Goal: Task Accomplishment & Management: Use online tool/utility

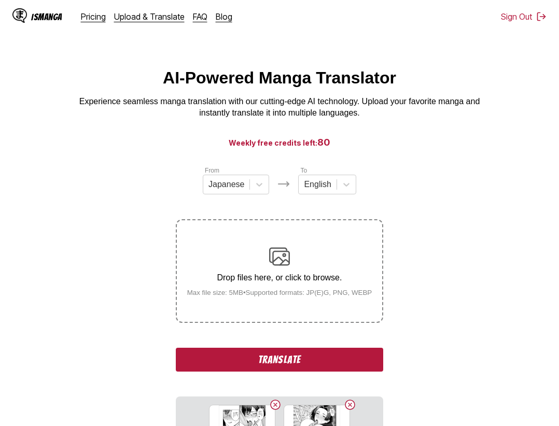
click at [316, 353] on button "Translate" at bounding box center [279, 360] width 207 height 24
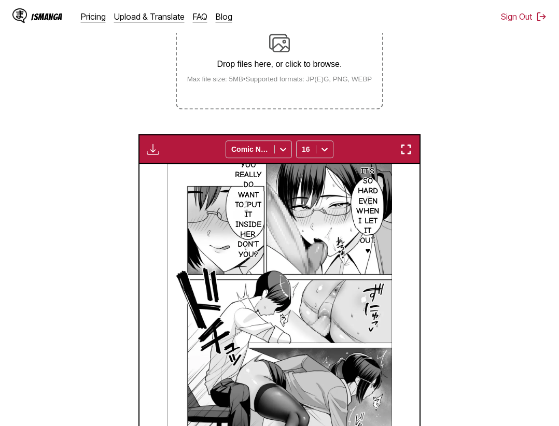
scroll to position [161, 0]
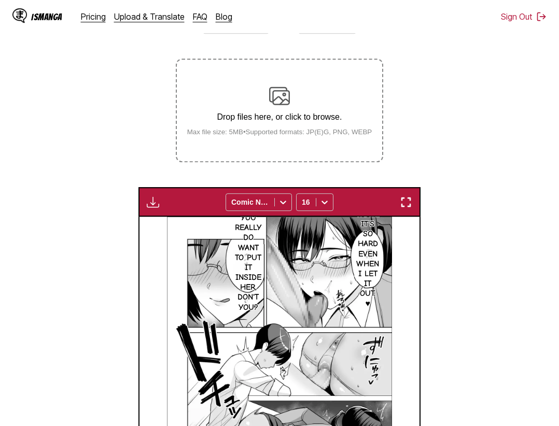
click at [417, 207] on div "Download Panel Download All Comic Neue 16" at bounding box center [279, 202] width 283 height 30
click at [410, 204] on img "button" at bounding box center [406, 202] width 12 height 12
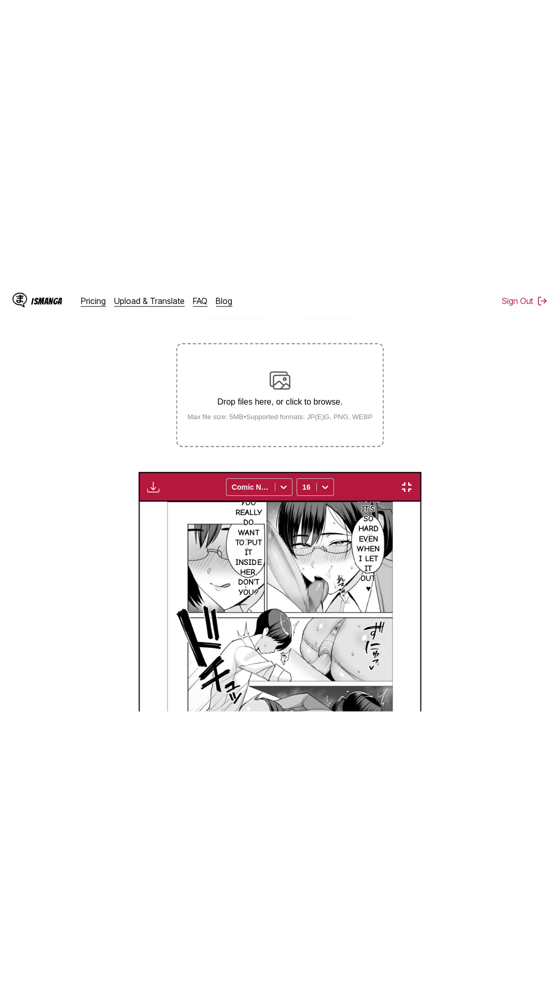
scroll to position [65, 0]
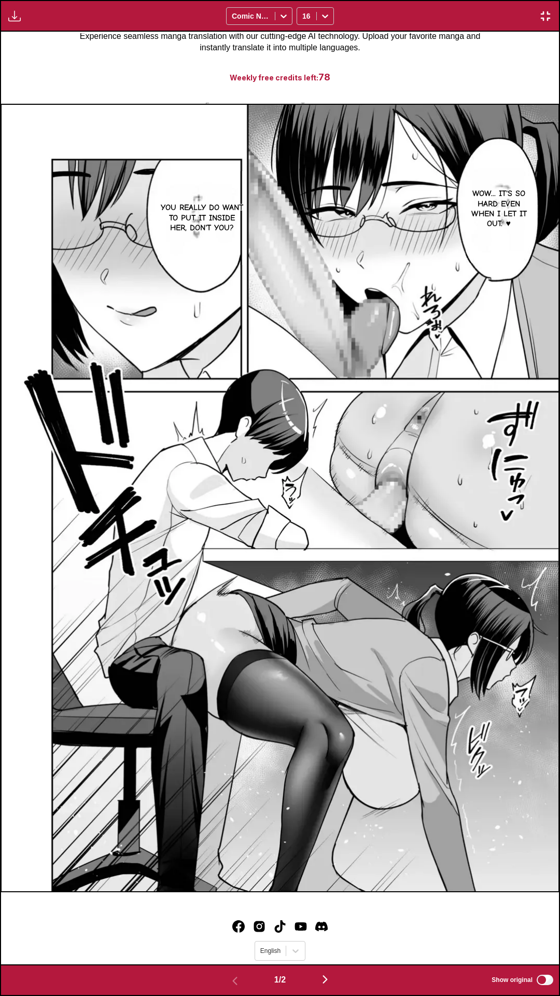
click at [412, 0] on div "Download Panel Download All Comic Neue 16" at bounding box center [280, 16] width 560 height 32
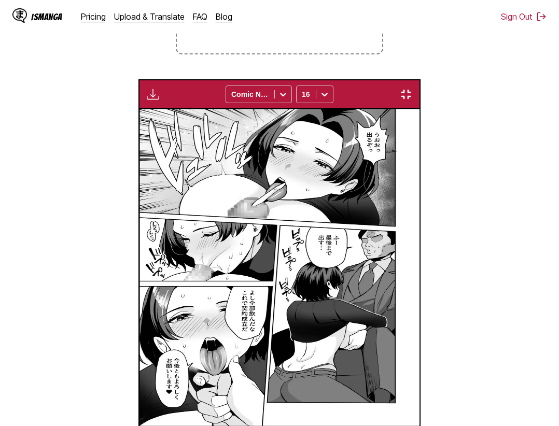
scroll to position [0, 280]
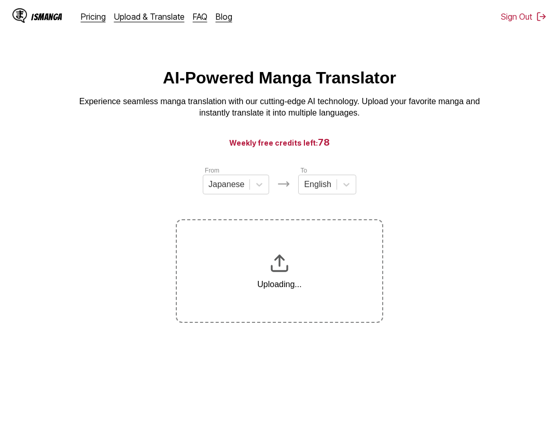
scroll to position [106, 0]
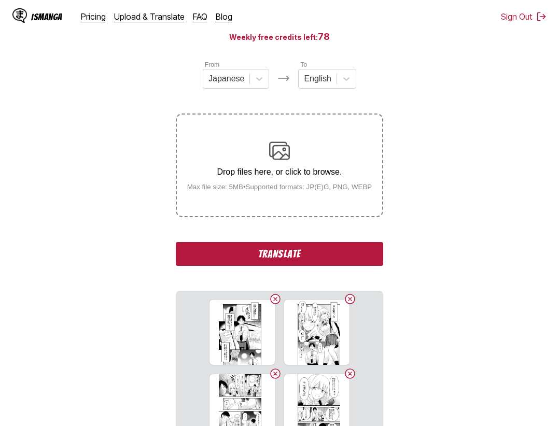
click at [296, 249] on button "Translate" at bounding box center [279, 254] width 207 height 24
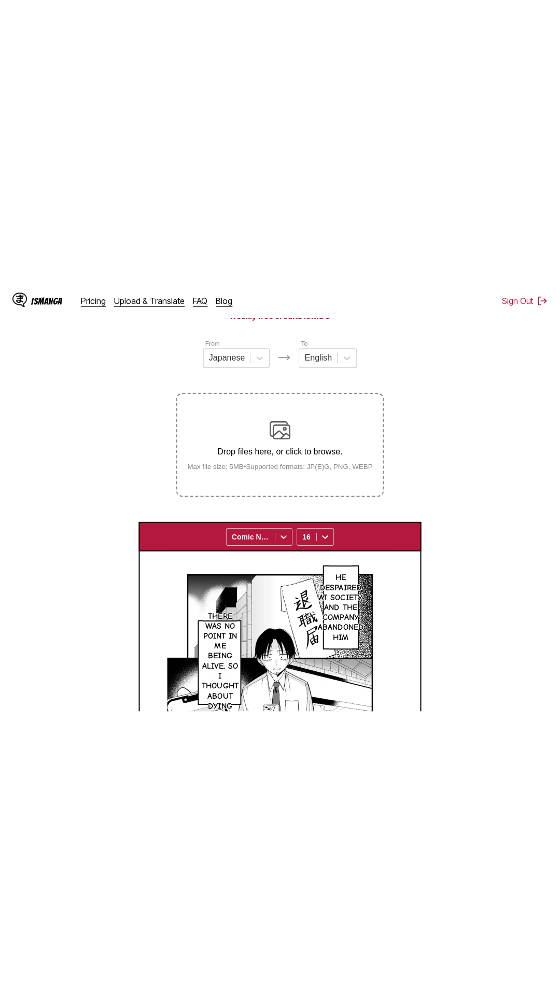
scroll to position [0, 0]
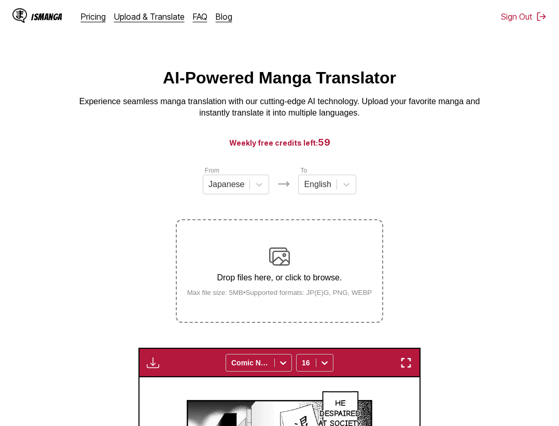
click at [407, 361] on img "button" at bounding box center [406, 363] width 12 height 12
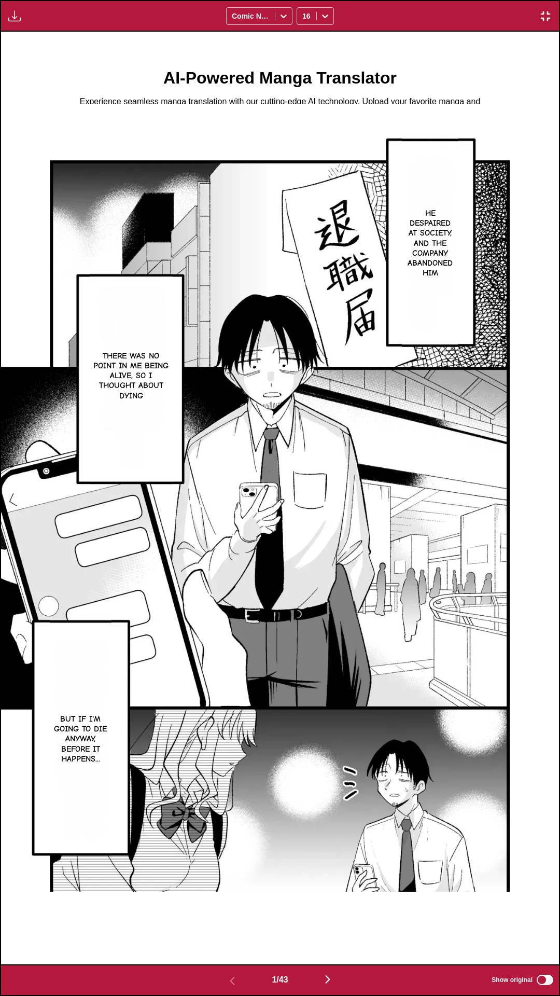
click at [453, 0] on div "Download Panel Download All Comic Neue 16" at bounding box center [280, 16] width 560 height 32
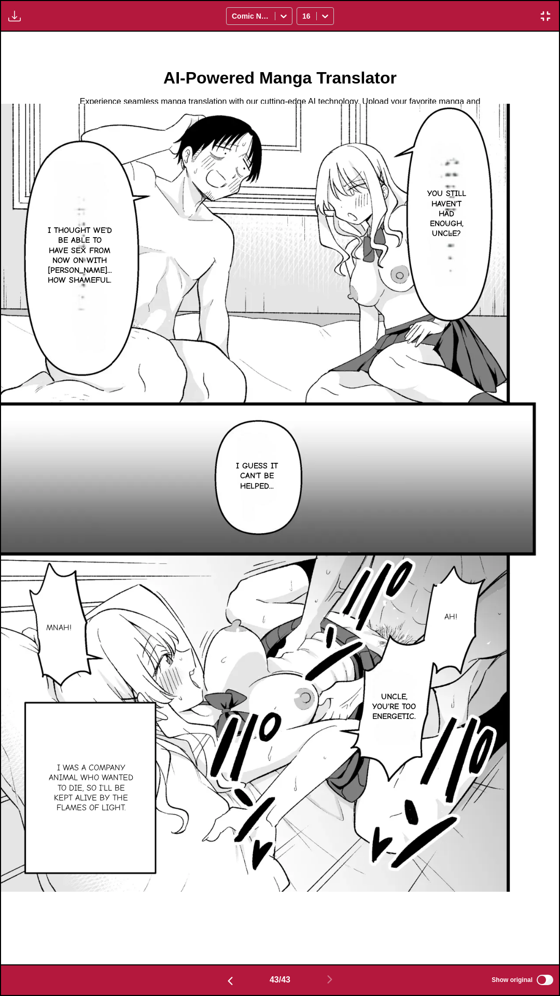
click at [540, 11] on button "button" at bounding box center [545, 15] width 19 height 13
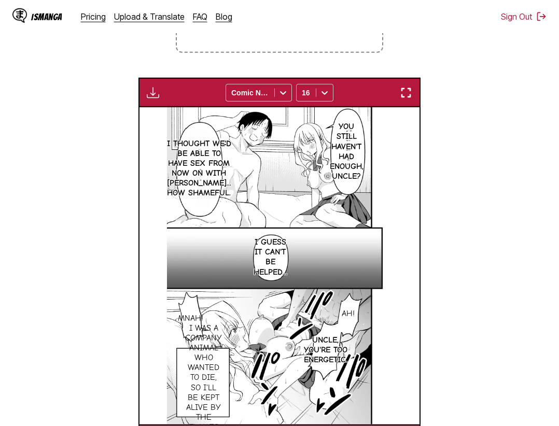
scroll to position [396, 0]
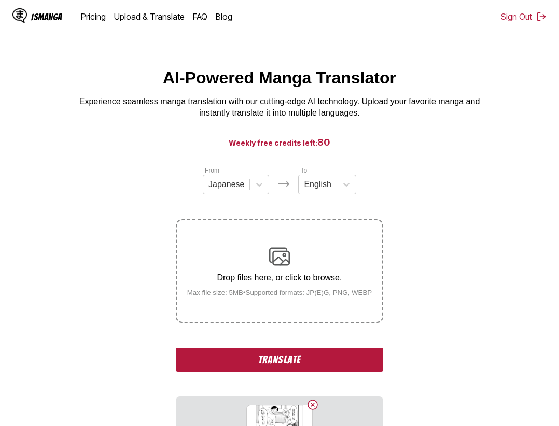
click at [304, 363] on button "Translate" at bounding box center [279, 360] width 207 height 24
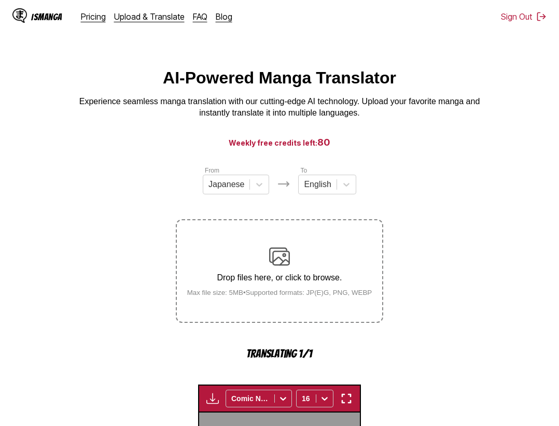
scroll to position [319, 0]
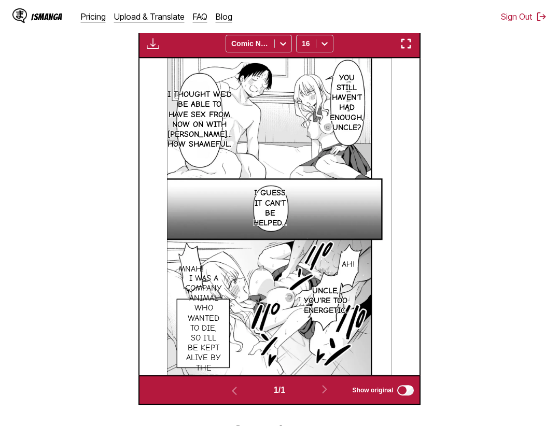
click at [406, 48] on img "button" at bounding box center [406, 43] width 12 height 12
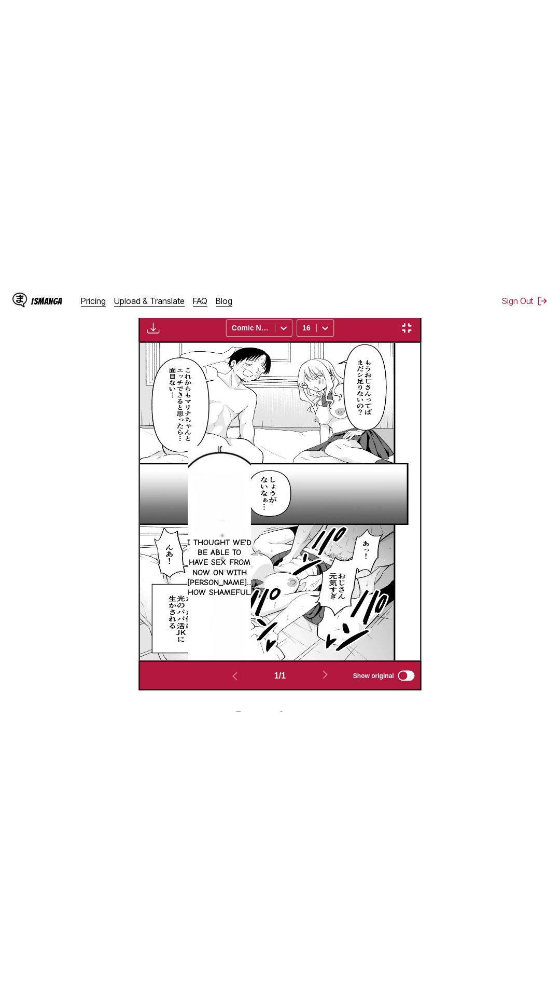
scroll to position [65, 0]
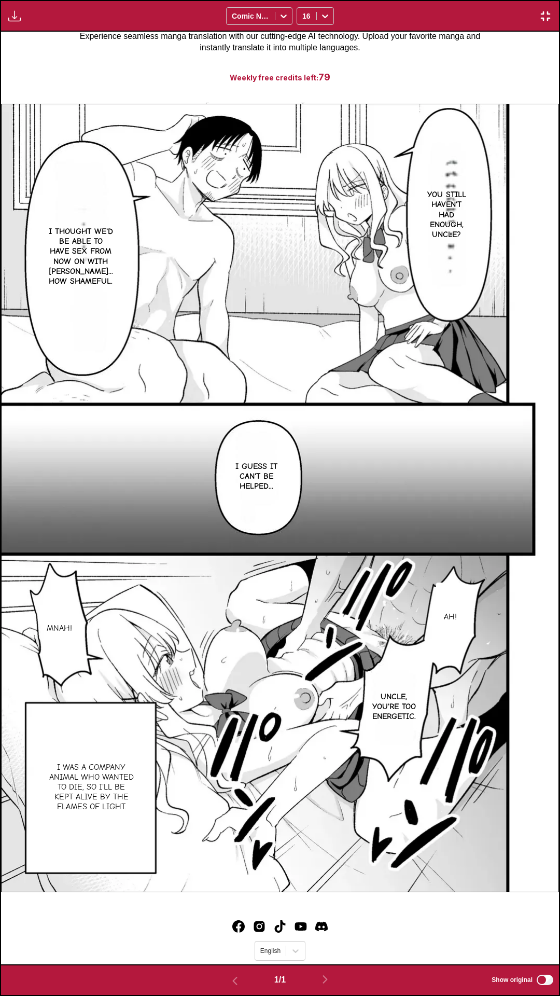
click at [433, 0] on div "Download Panel Download All Comic Neue 16" at bounding box center [280, 16] width 560 height 32
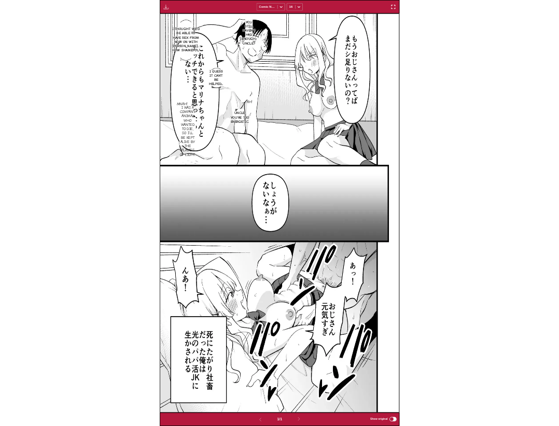
scroll to position [270, 0]
